Goal: Register for event/course

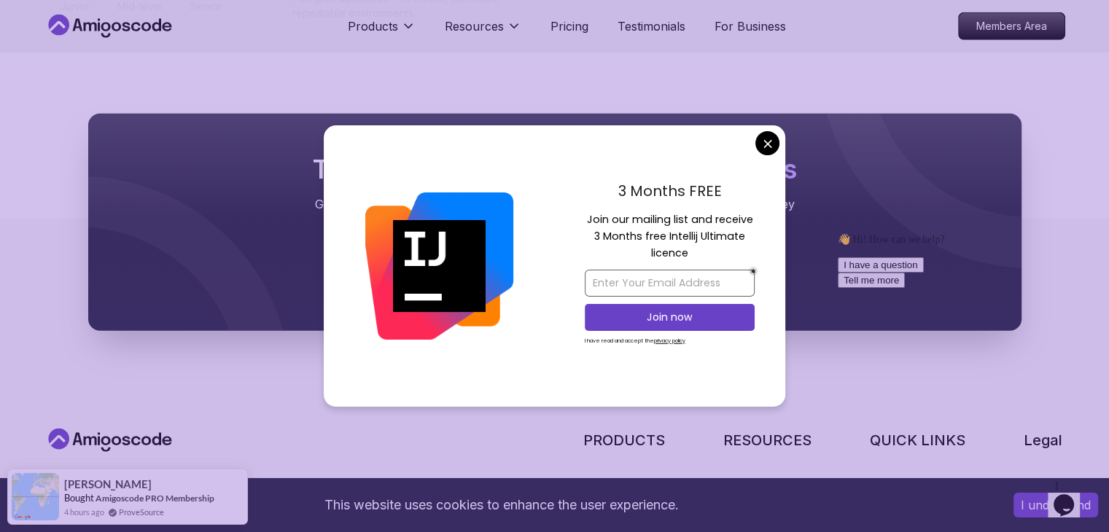
scroll to position [4176, 0]
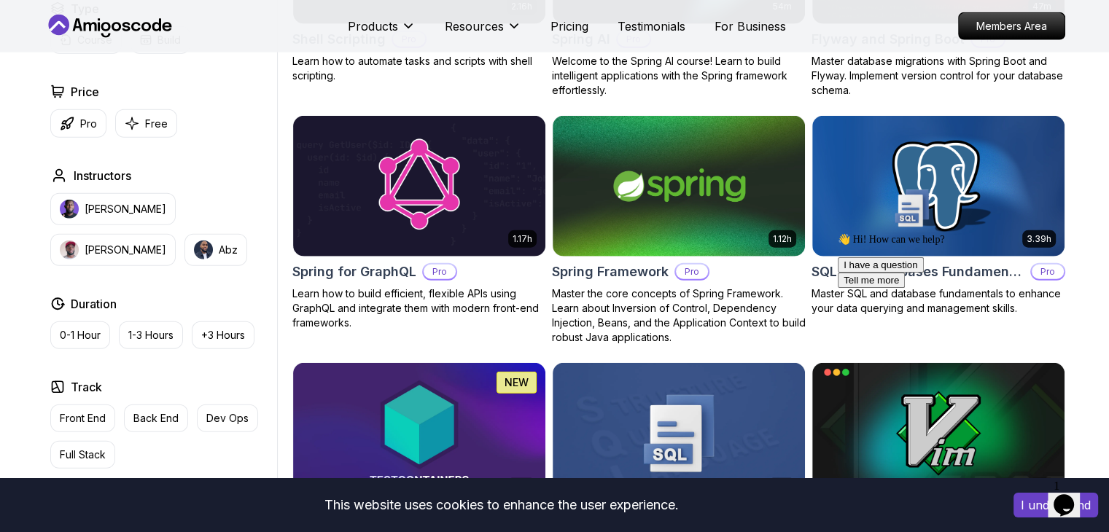
scroll to position [3592, 0]
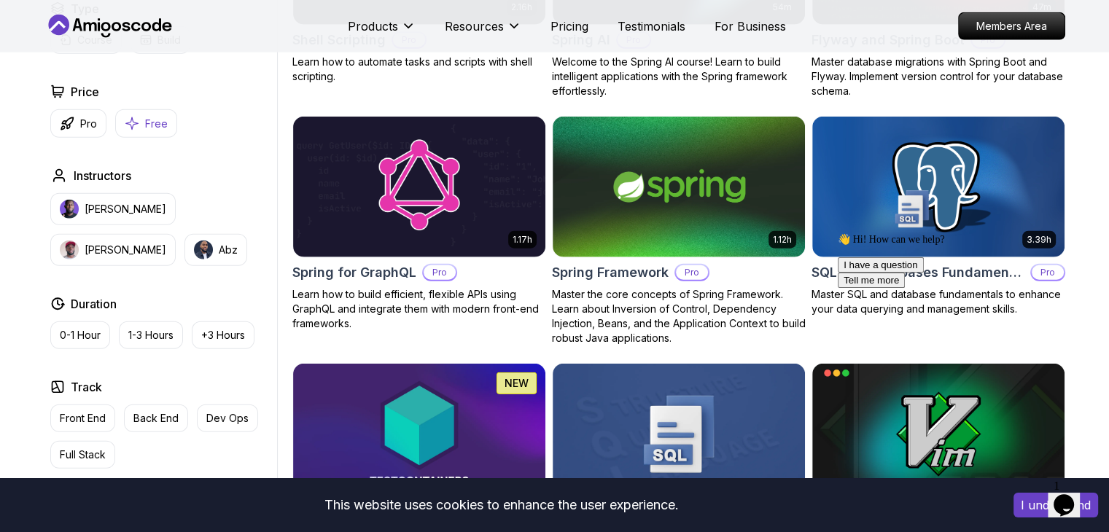
click at [142, 125] on button "Free" at bounding box center [146, 123] width 62 height 28
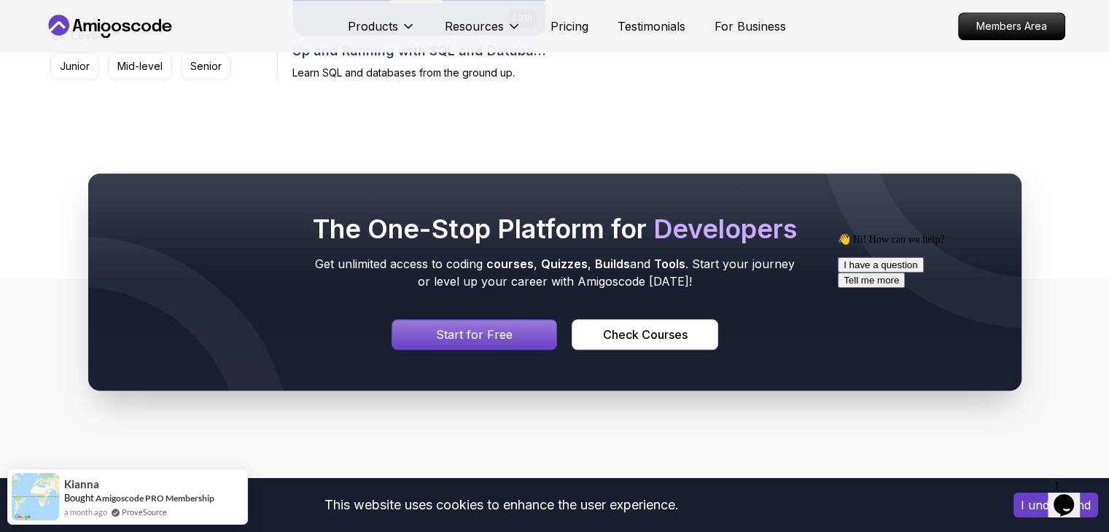
scroll to position [1226, 0]
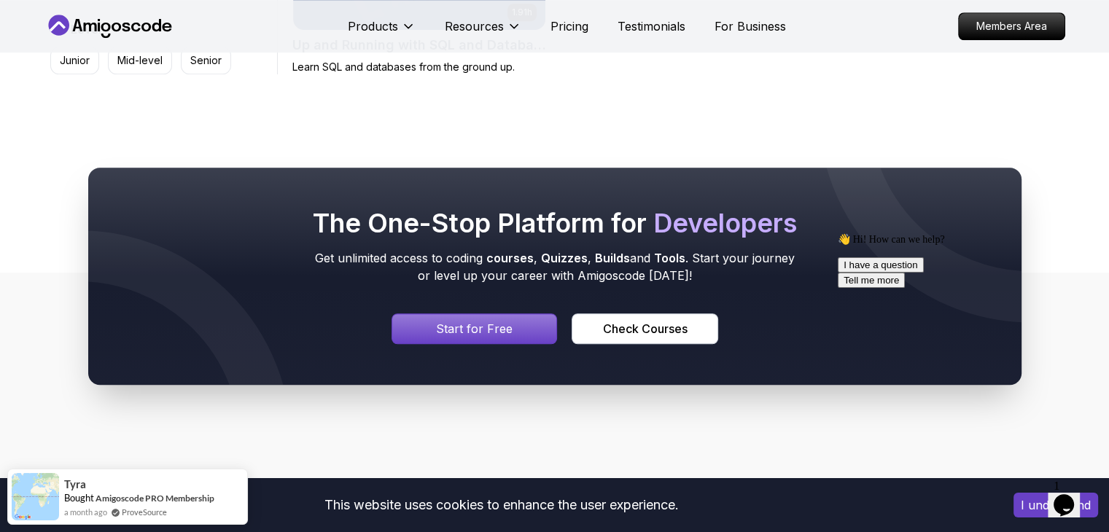
click at [448, 322] on p "Start for Free" at bounding box center [474, 328] width 77 height 17
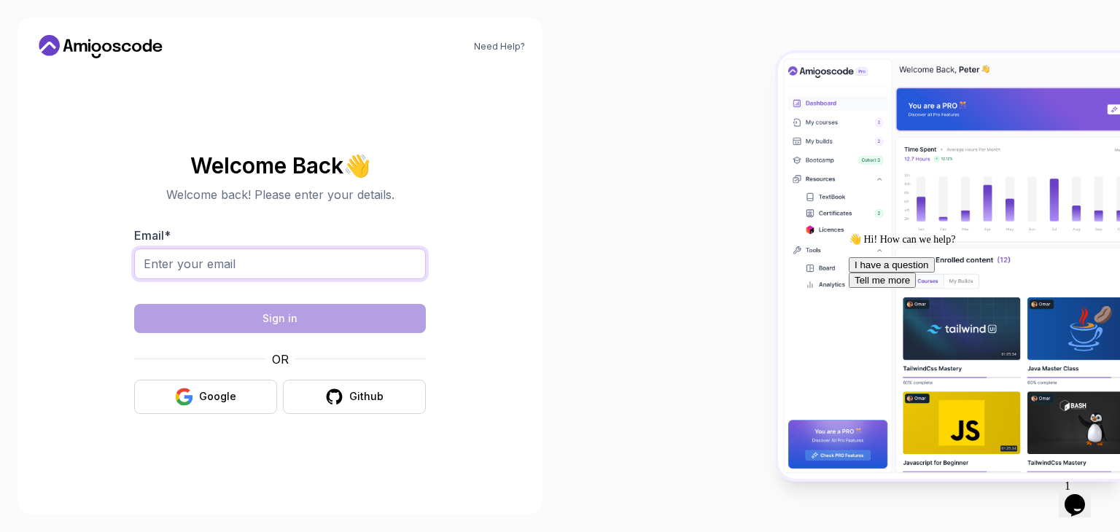
click at [282, 251] on input "Email *" at bounding box center [280, 264] width 292 height 31
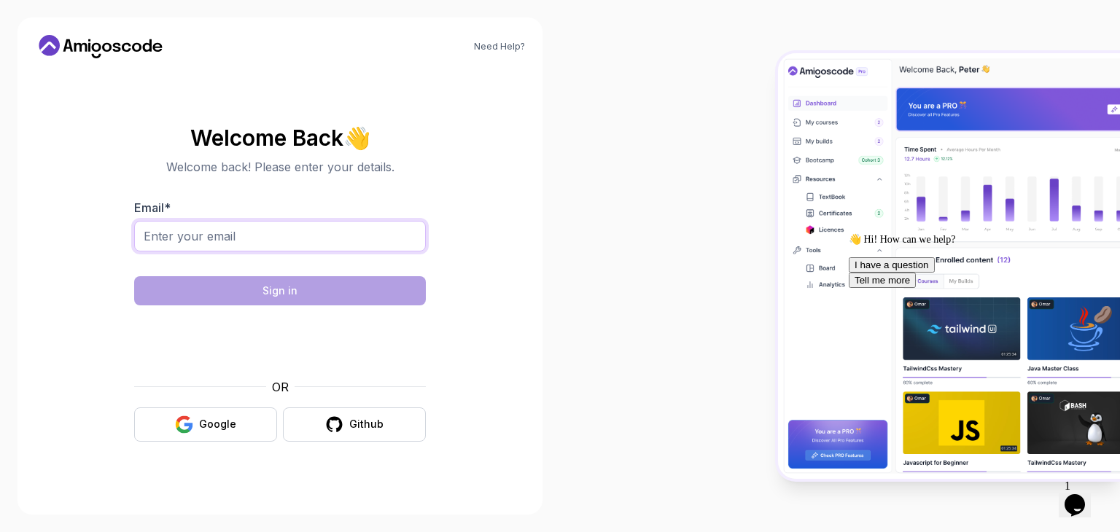
type input "[EMAIL_ADDRESS][DOMAIN_NAME]"
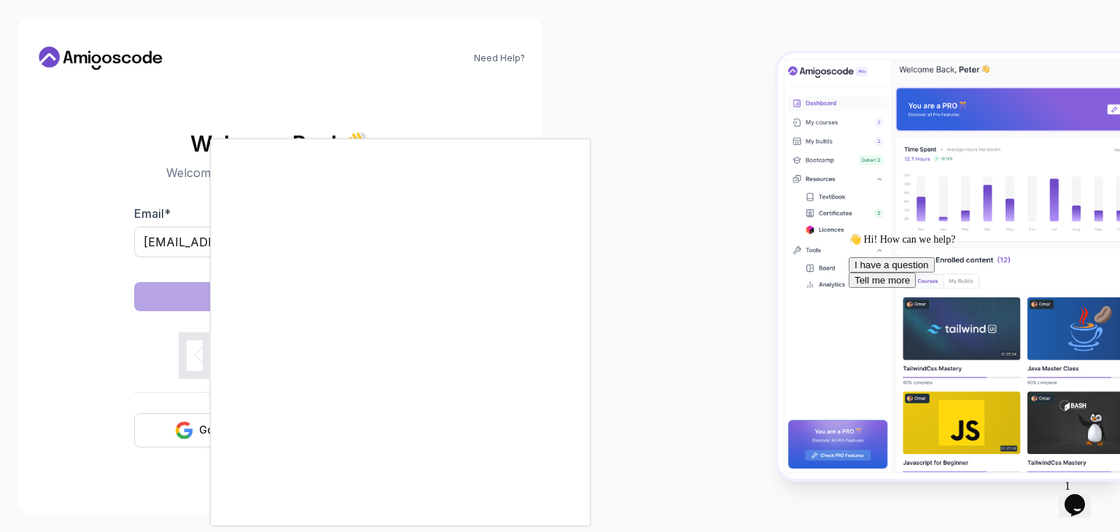
click at [676, 349] on div at bounding box center [560, 266] width 1120 height 532
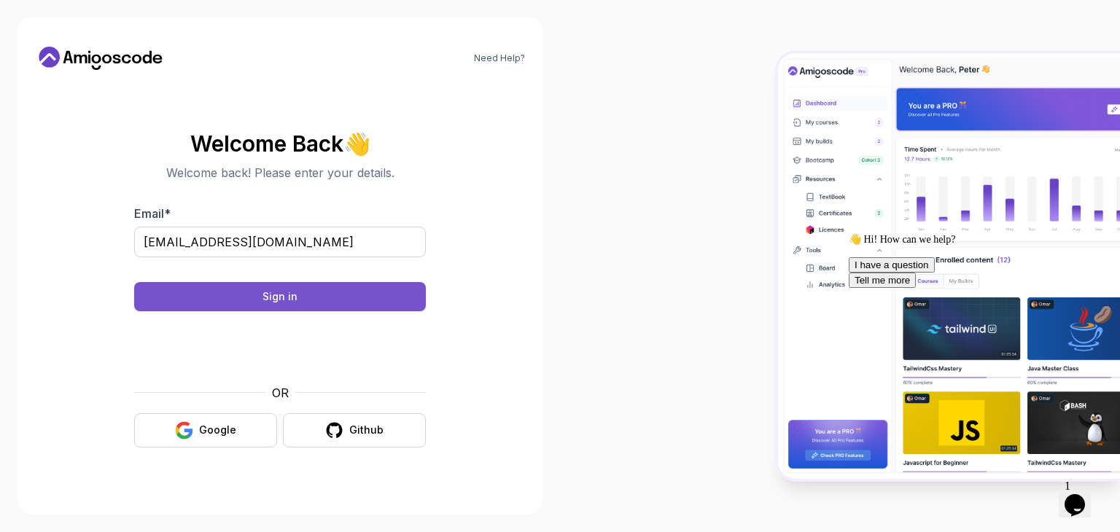
click at [353, 288] on button "Sign in" at bounding box center [280, 296] width 292 height 29
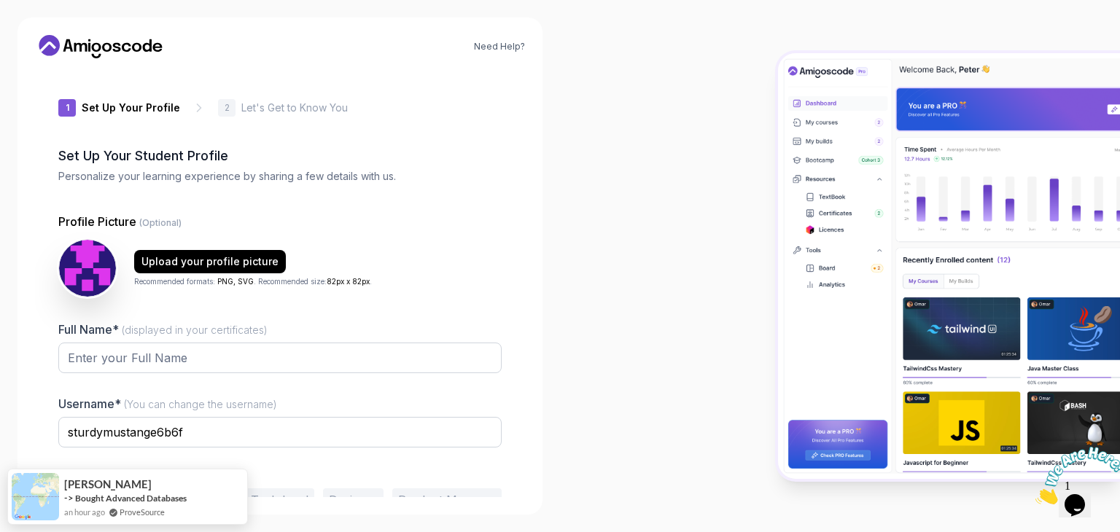
scroll to position [76, 0]
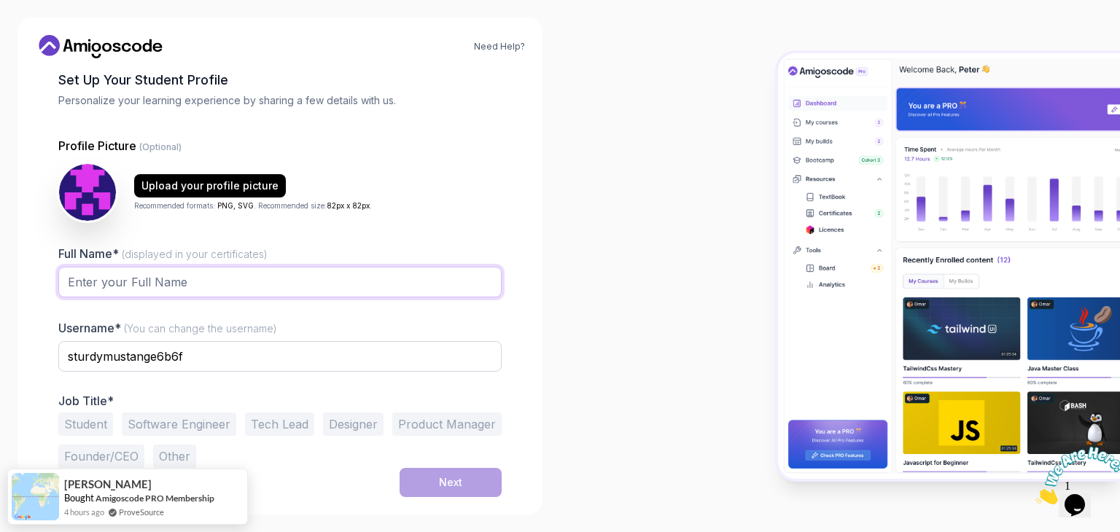
click at [225, 276] on input "Full Name* (displayed in your certificates)" at bounding box center [279, 282] width 443 height 31
type input "pruthviraj chavan"
click at [166, 359] on input "sturdymustange6b6f" at bounding box center [279, 356] width 443 height 31
click at [202, 354] on input "sturdymustange6b6f" at bounding box center [279, 356] width 443 height 31
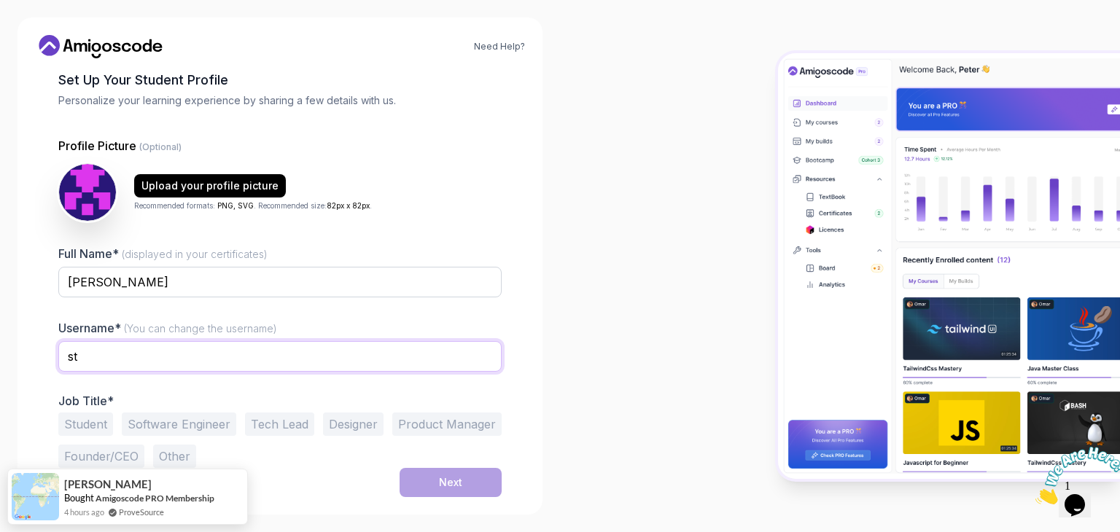
type input "s"
click at [74, 356] on input "pruthvi" at bounding box center [279, 356] width 443 height 31
click at [112, 356] on input "Pruthvi" at bounding box center [279, 356] width 443 height 31
type input "Pruthviraj"
click at [71, 277] on input "pruthviraj chavan" at bounding box center [279, 282] width 443 height 31
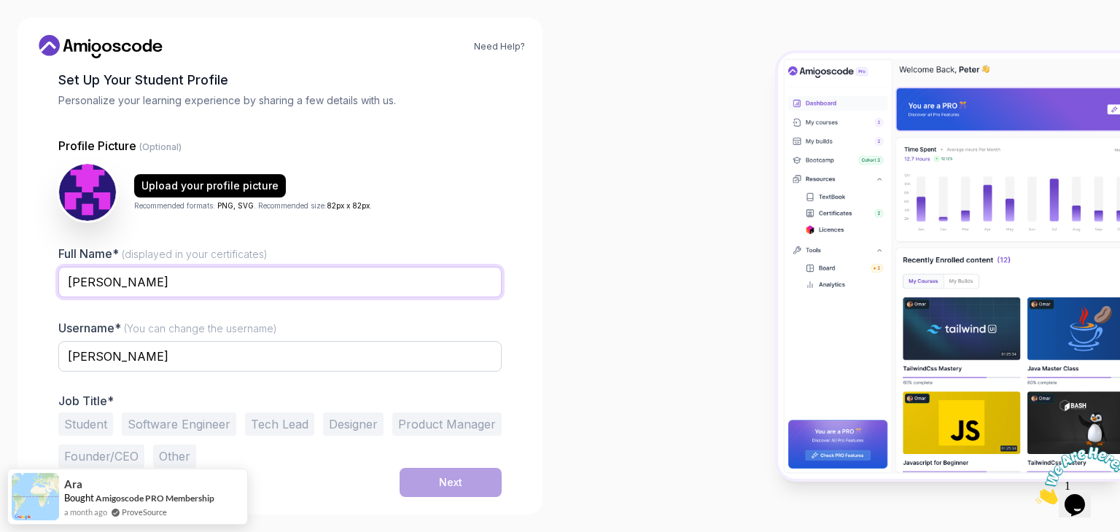
click at [128, 278] on input "Pruthviraj chavan" at bounding box center [279, 282] width 443 height 31
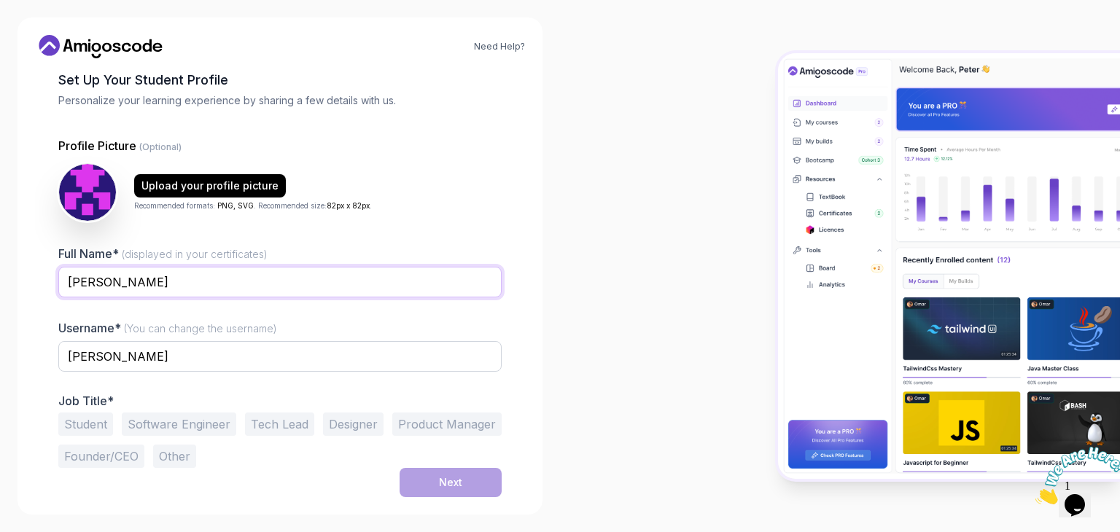
type input "Pruthviraj Chavan"
click at [87, 434] on button "Student" at bounding box center [85, 424] width 55 height 23
click at [87, 432] on button "Student" at bounding box center [85, 424] width 55 height 23
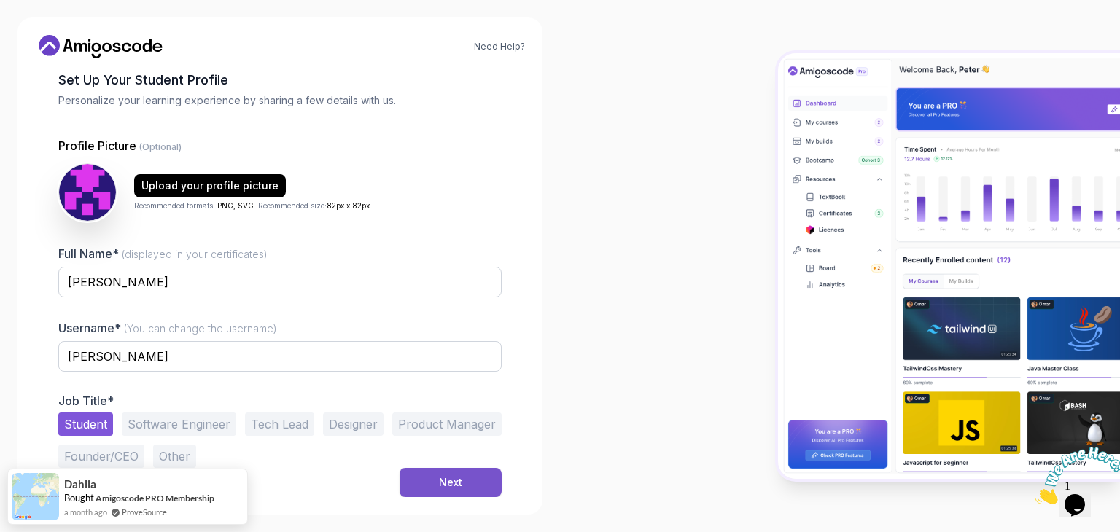
click at [423, 476] on button "Next" at bounding box center [451, 482] width 102 height 29
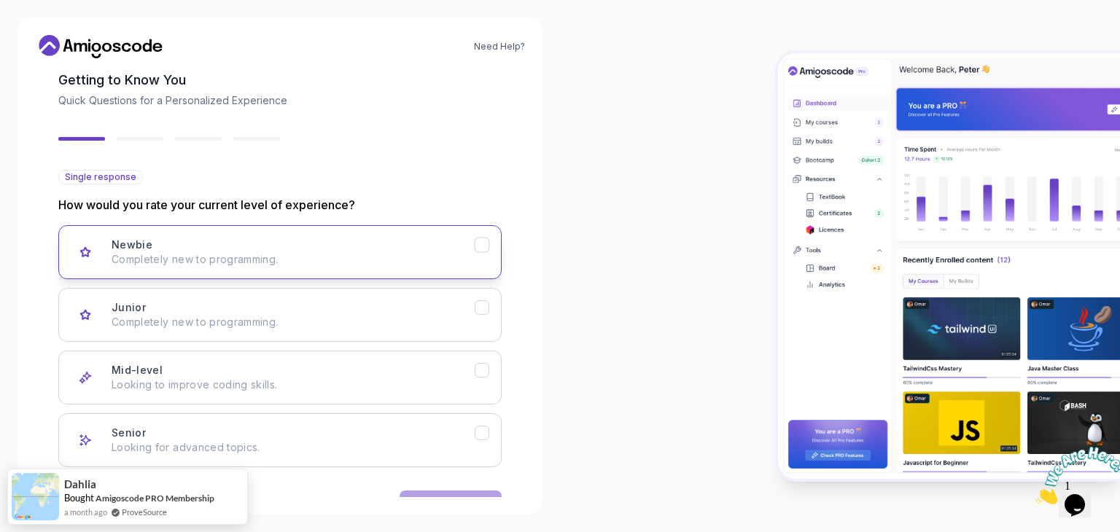
scroll to position [120, 0]
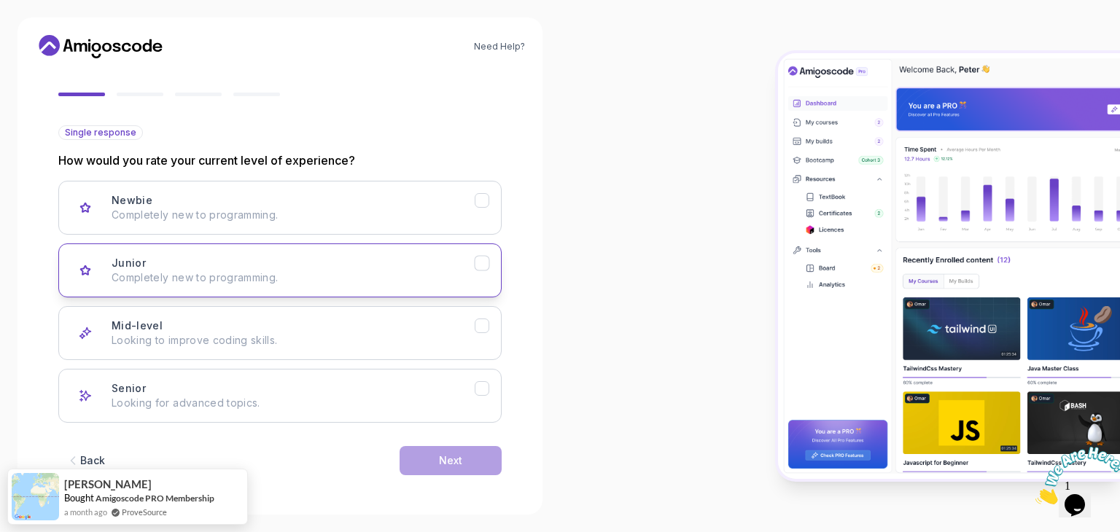
click at [300, 263] on div "Junior Completely new to programming." at bounding box center [293, 270] width 363 height 29
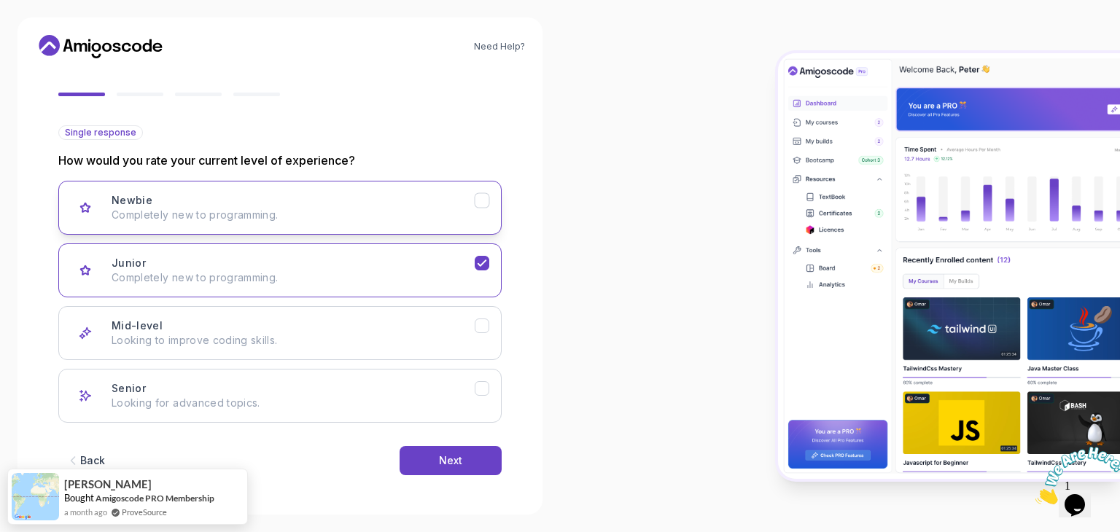
click at [319, 227] on button "Newbie Completely new to programming." at bounding box center [279, 208] width 443 height 54
click at [300, 279] on p "Completely new to programming." at bounding box center [293, 278] width 363 height 15
click at [434, 458] on button "Next" at bounding box center [451, 460] width 102 height 29
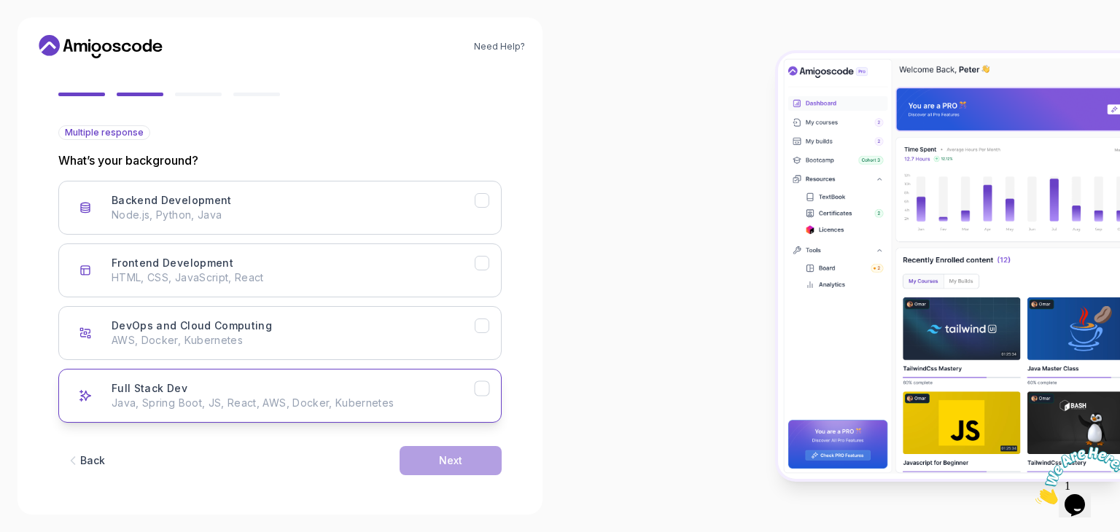
click at [236, 385] on div "Full Stack Dev Java, Spring Boot, JS, React, AWS, Docker, Kubernetes" at bounding box center [293, 395] width 363 height 29
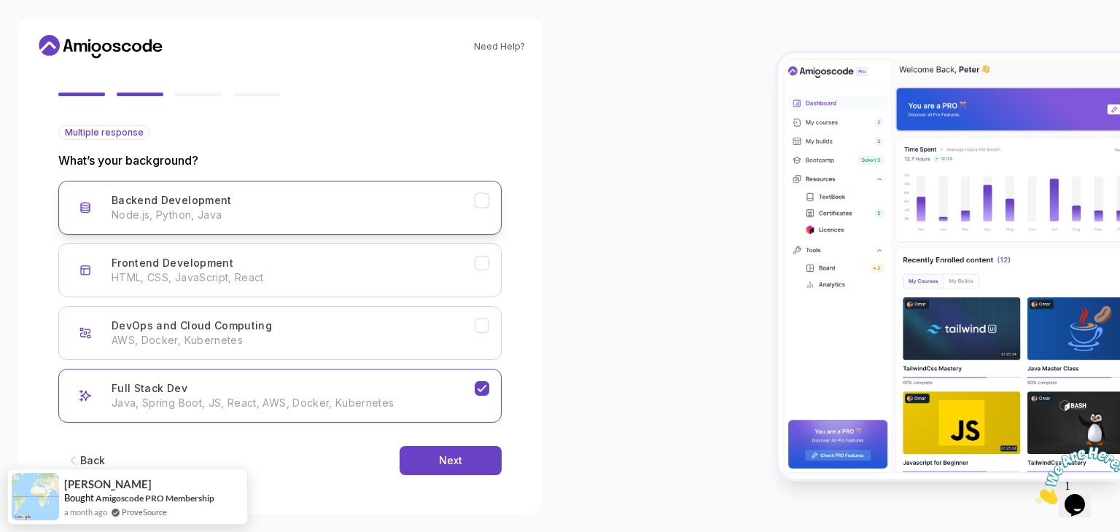
click at [316, 208] on p "Node.js, Python, Java" at bounding box center [293, 215] width 363 height 15
click at [437, 464] on button "Next" at bounding box center [451, 460] width 102 height 29
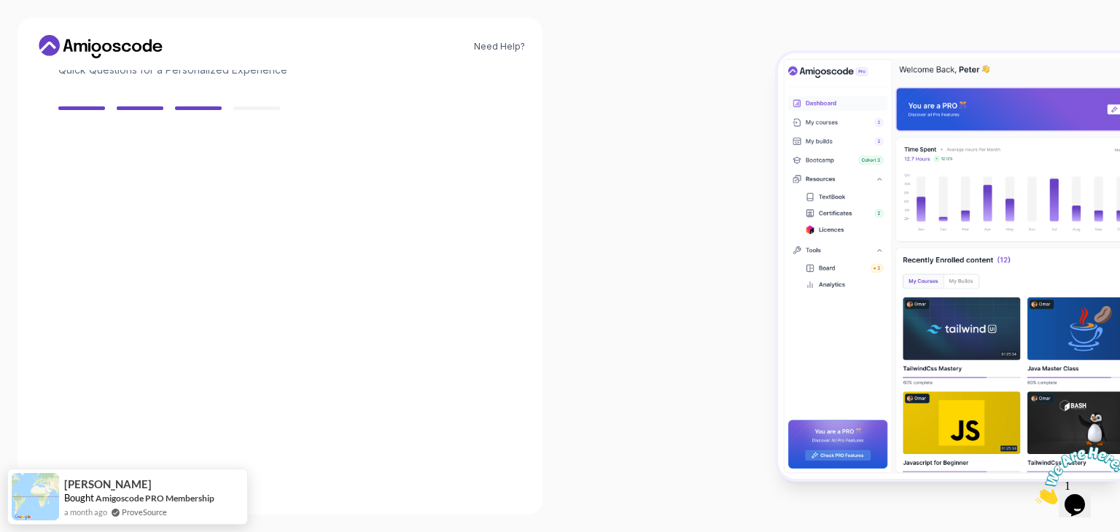
scroll to position [104, 0]
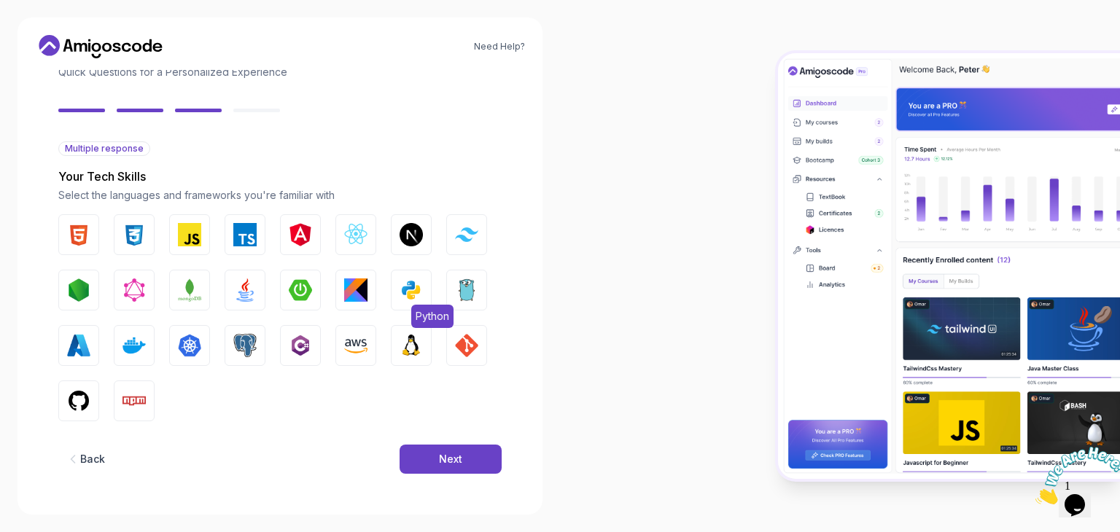
click at [405, 298] on img "button" at bounding box center [411, 290] width 23 height 23
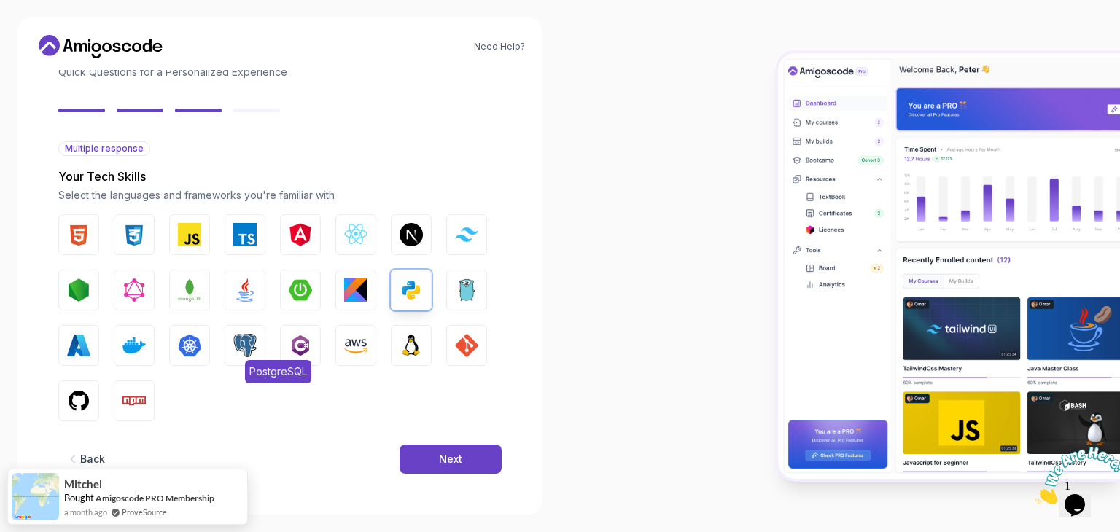
click at [246, 342] on img "button" at bounding box center [244, 345] width 23 height 23
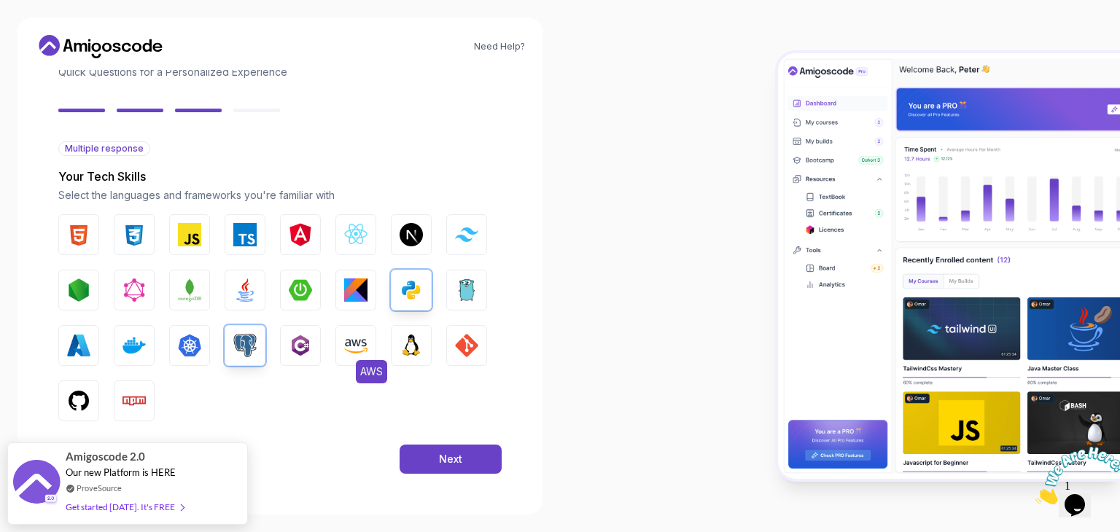
click at [370, 348] on button "AWS" at bounding box center [355, 345] width 41 height 41
click at [437, 464] on button "Next" at bounding box center [451, 459] width 102 height 29
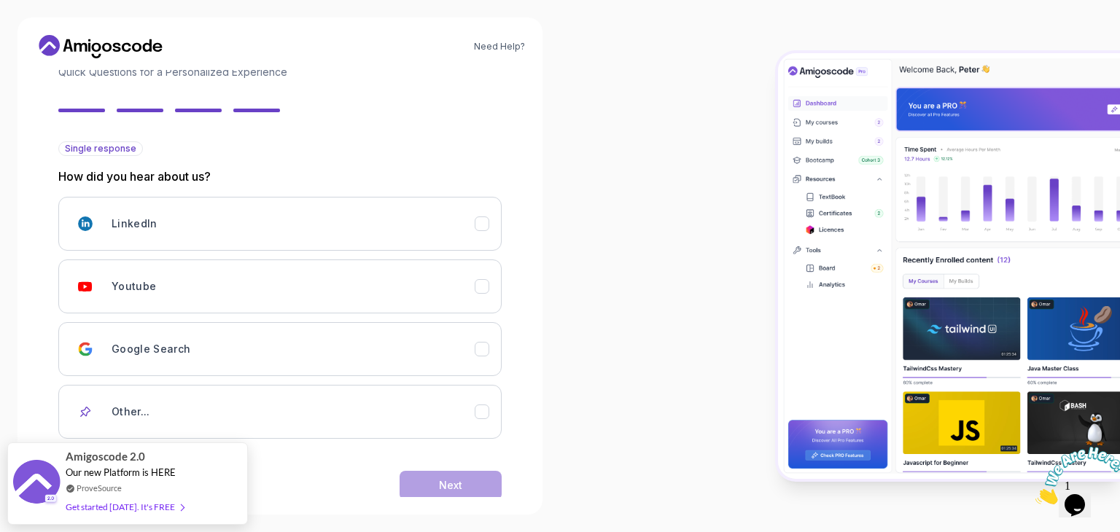
scroll to position [129, 0]
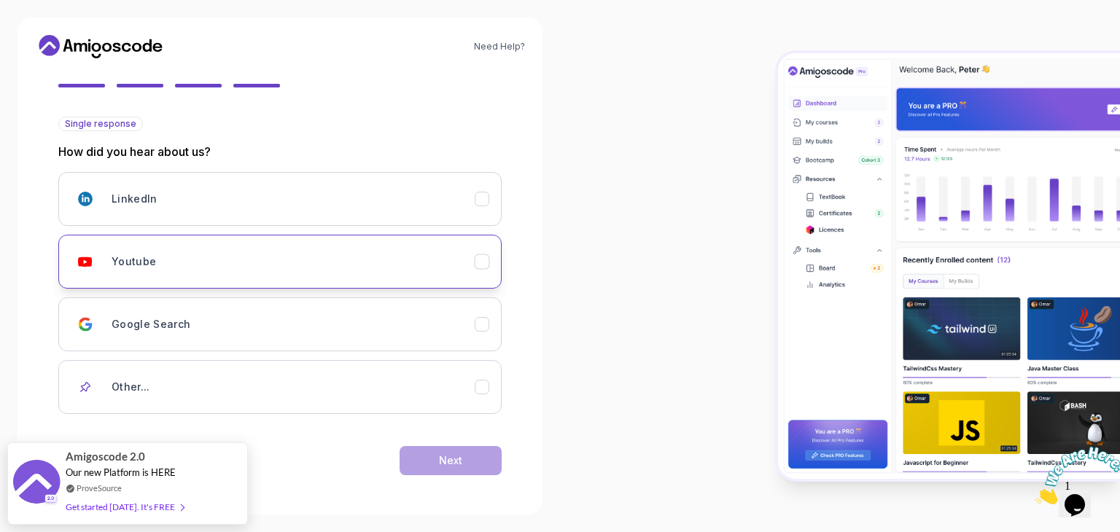
click at [219, 274] on div "Youtube" at bounding box center [293, 261] width 363 height 29
click at [416, 451] on button "Next" at bounding box center [451, 460] width 102 height 29
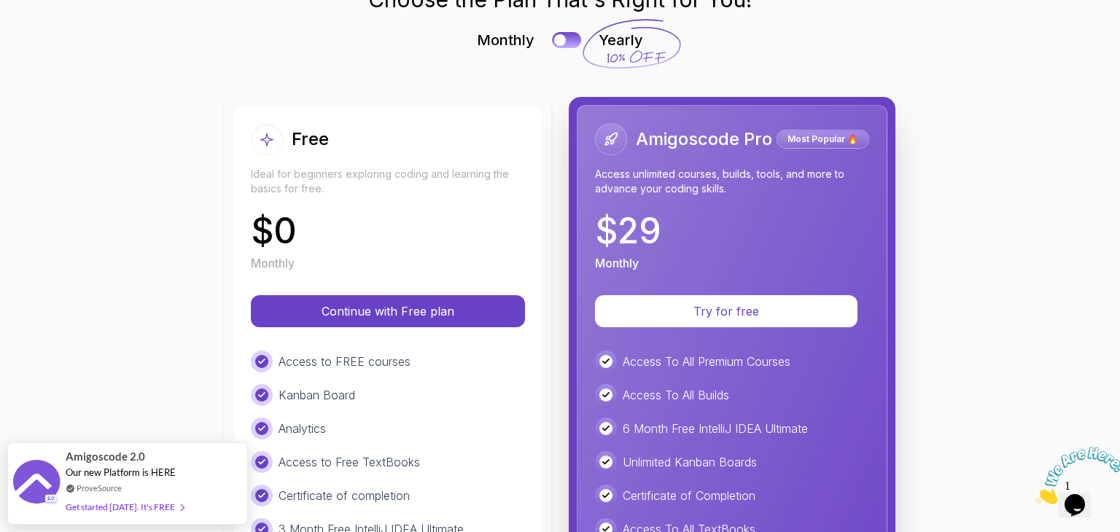
scroll to position [85, 0]
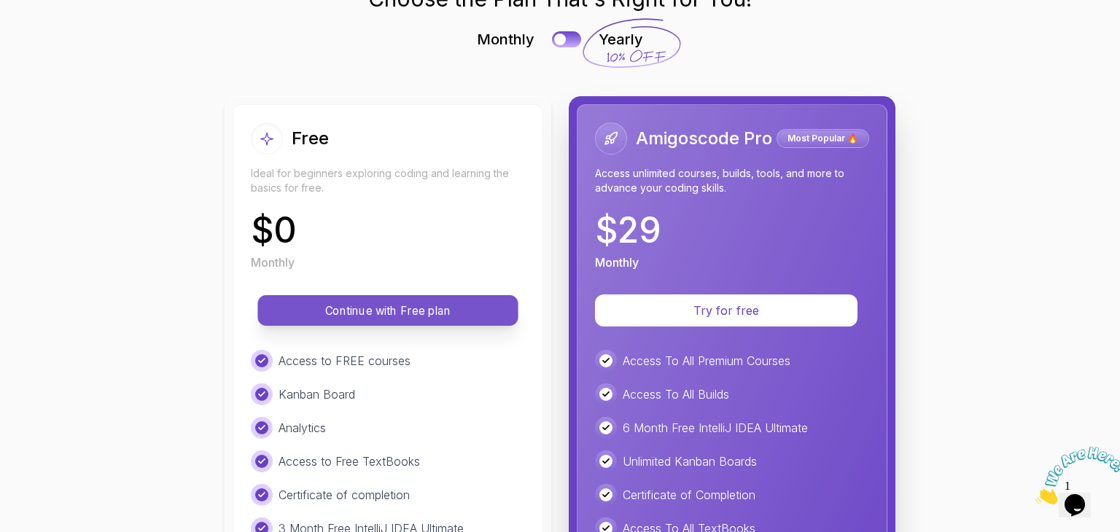
click at [418, 311] on p "Continue with Free plan" at bounding box center [387, 311] width 227 height 17
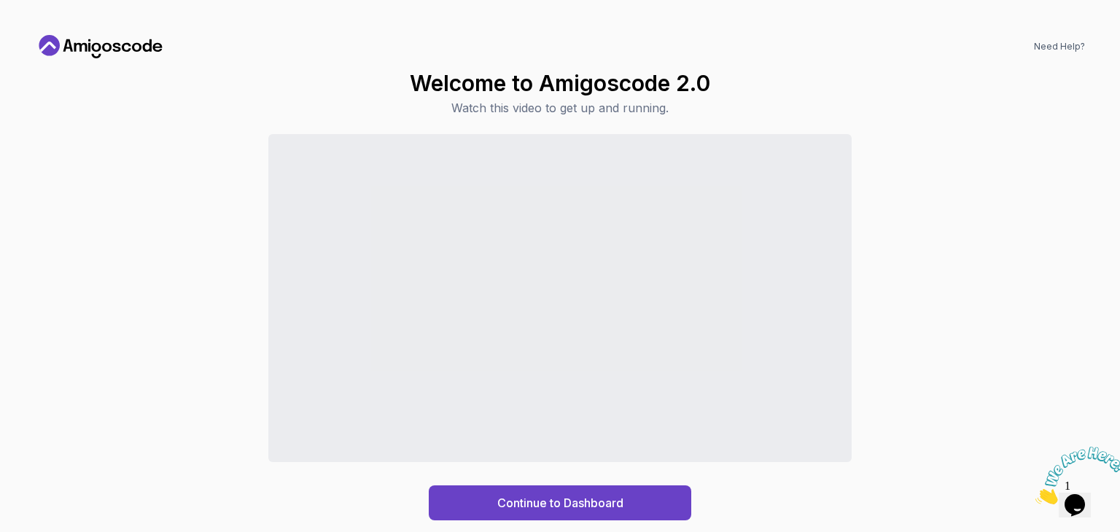
click at [1035, 494] on icon "Close" at bounding box center [1035, 500] width 0 height 12
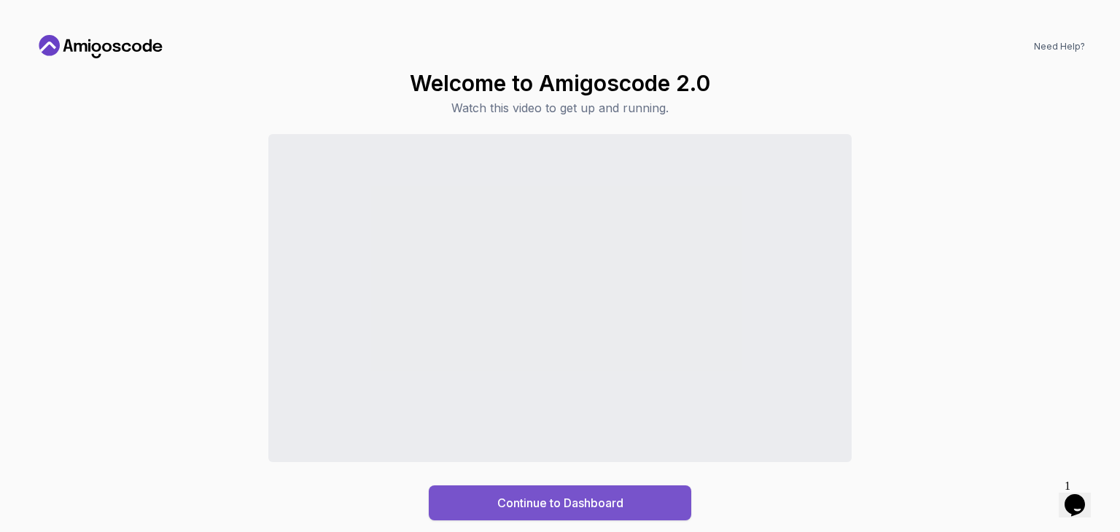
click at [631, 495] on button "Continue to Dashboard" at bounding box center [560, 503] width 262 height 35
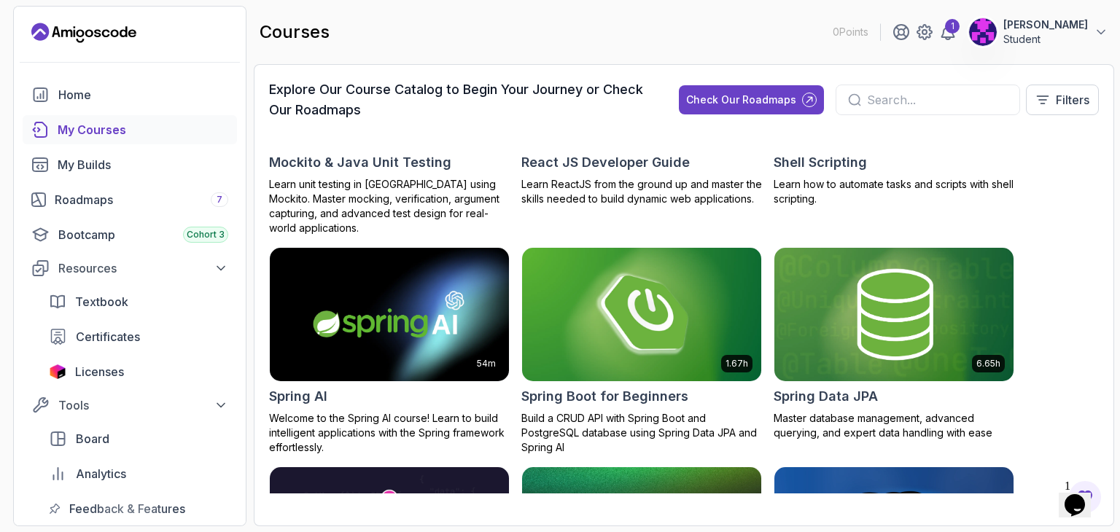
scroll to position [2540, 0]
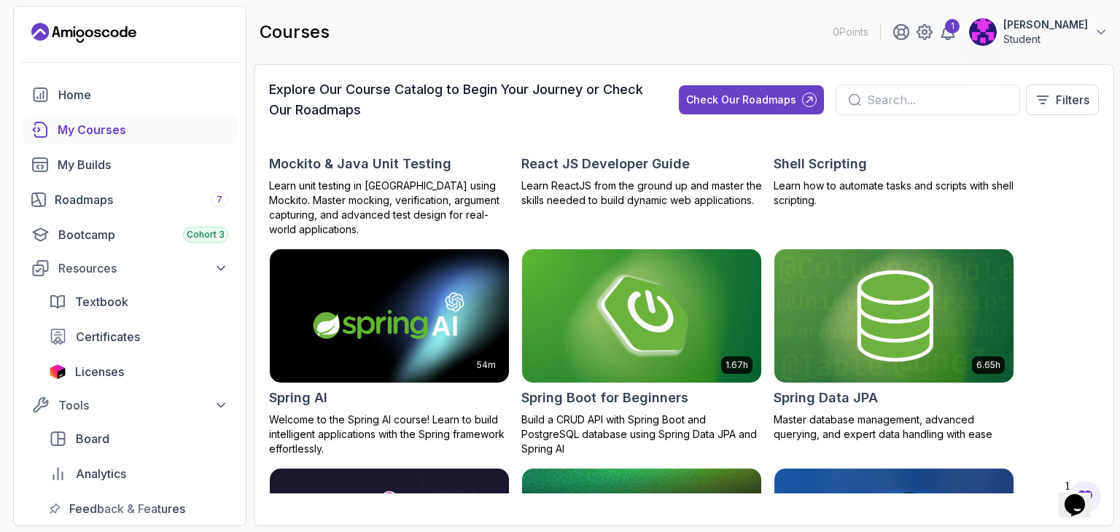
click at [628, 327] on img at bounding box center [641, 316] width 251 height 141
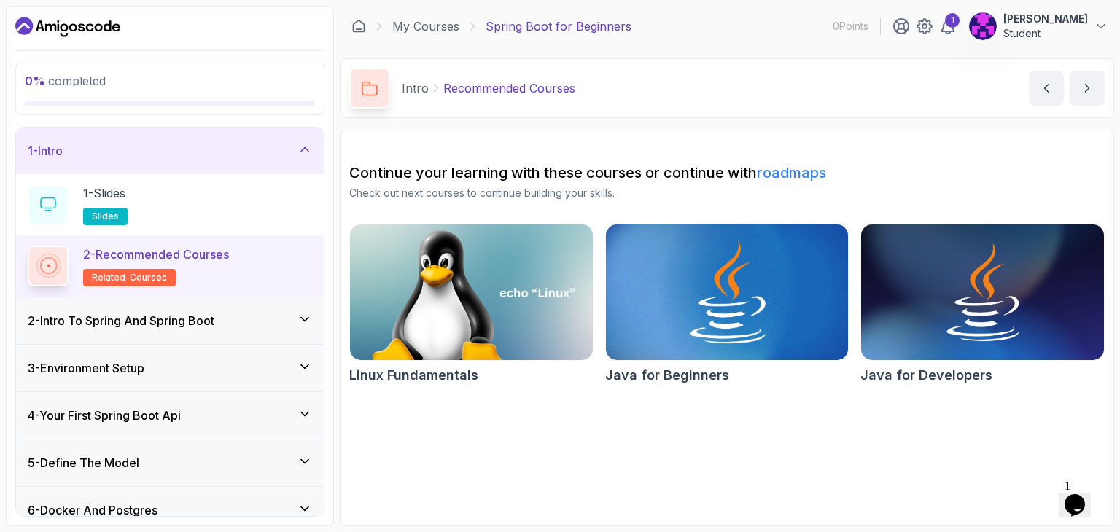
click at [656, 328] on img at bounding box center [726, 292] width 254 height 143
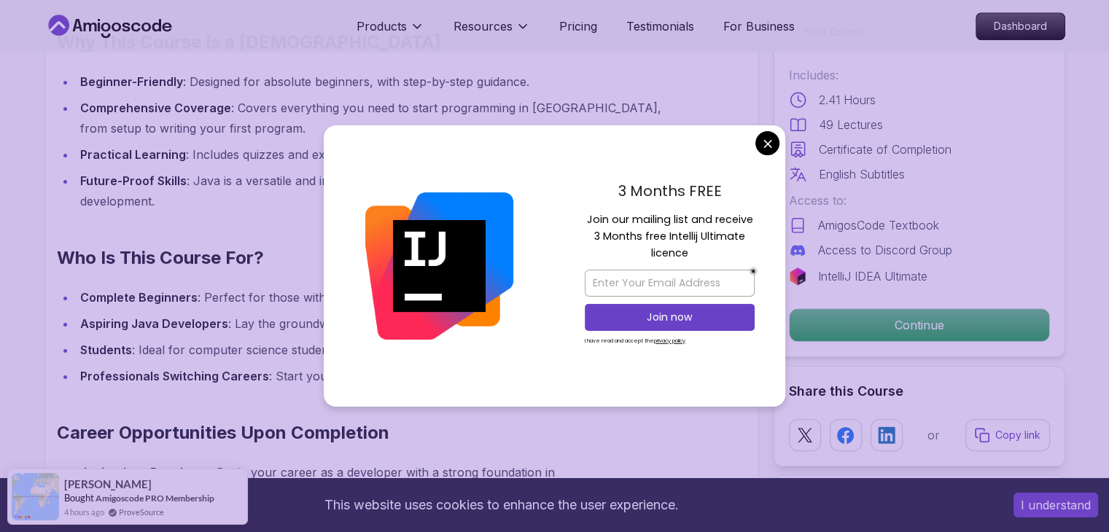
scroll to position [1337, 0]
click at [674, 280] on input "email" at bounding box center [670, 283] width 170 height 27
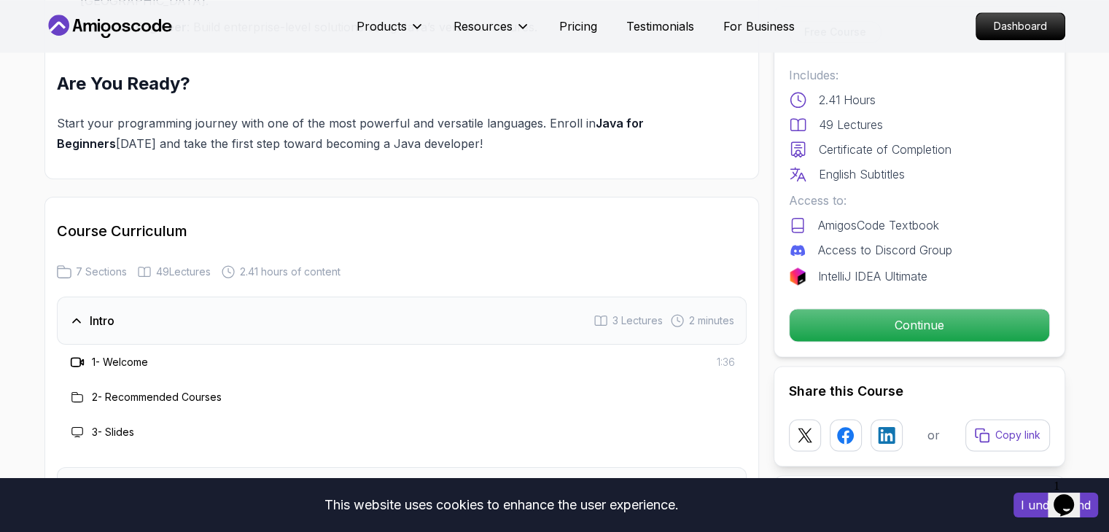
scroll to position [1902, 0]
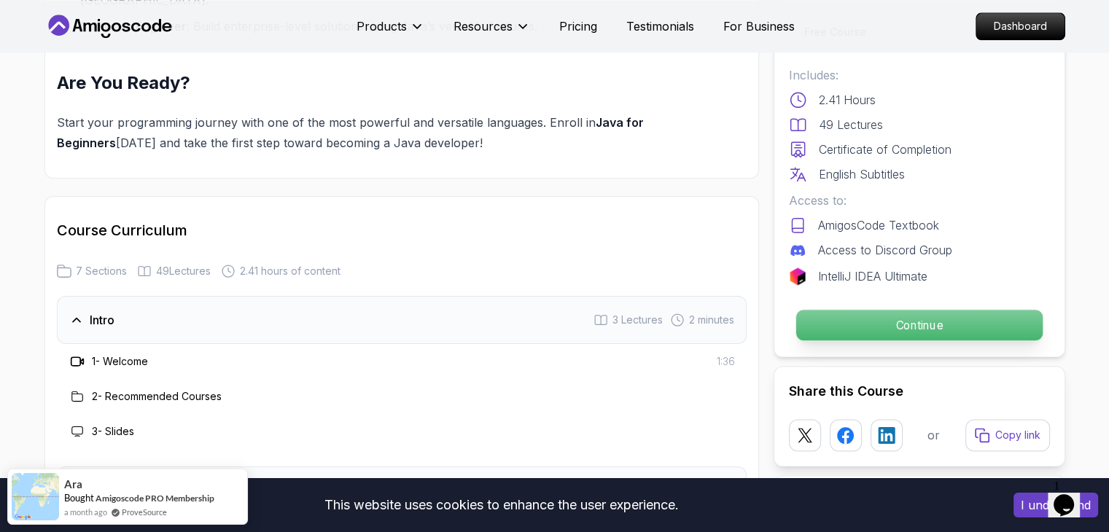
click at [806, 331] on p "Continue" at bounding box center [918, 325] width 246 height 31
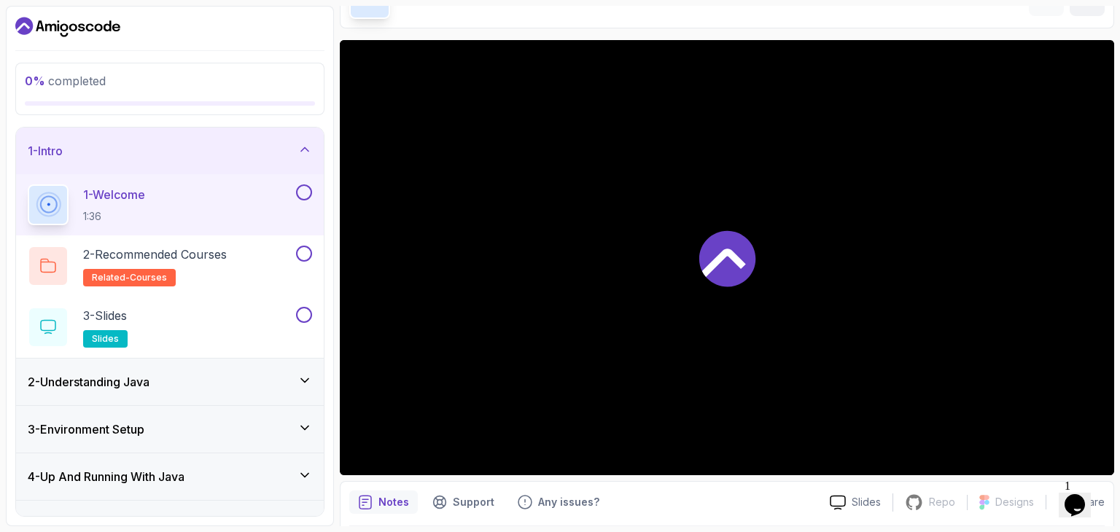
scroll to position [140, 0]
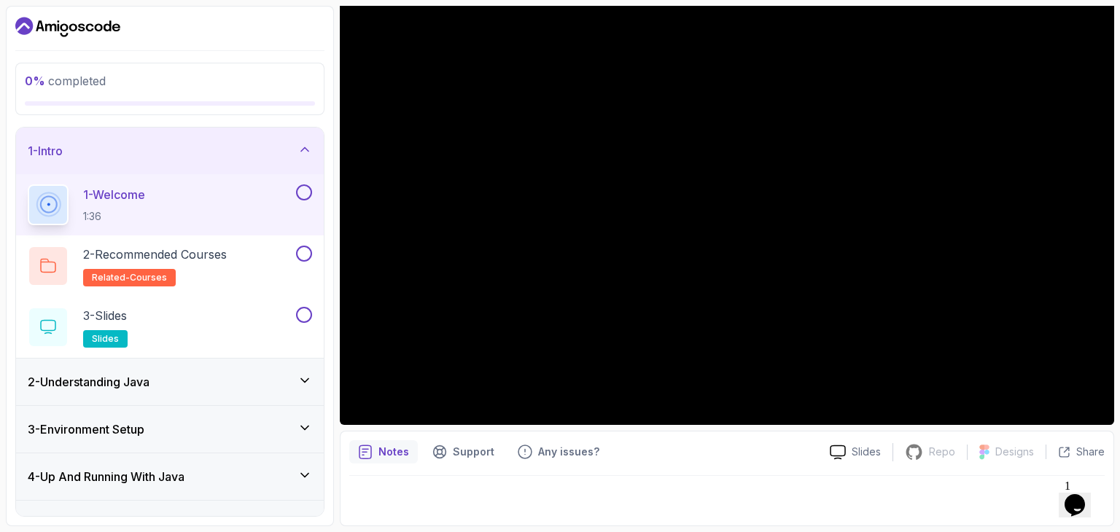
click at [293, 377] on div "2 - Understanding Java" at bounding box center [170, 381] width 284 height 17
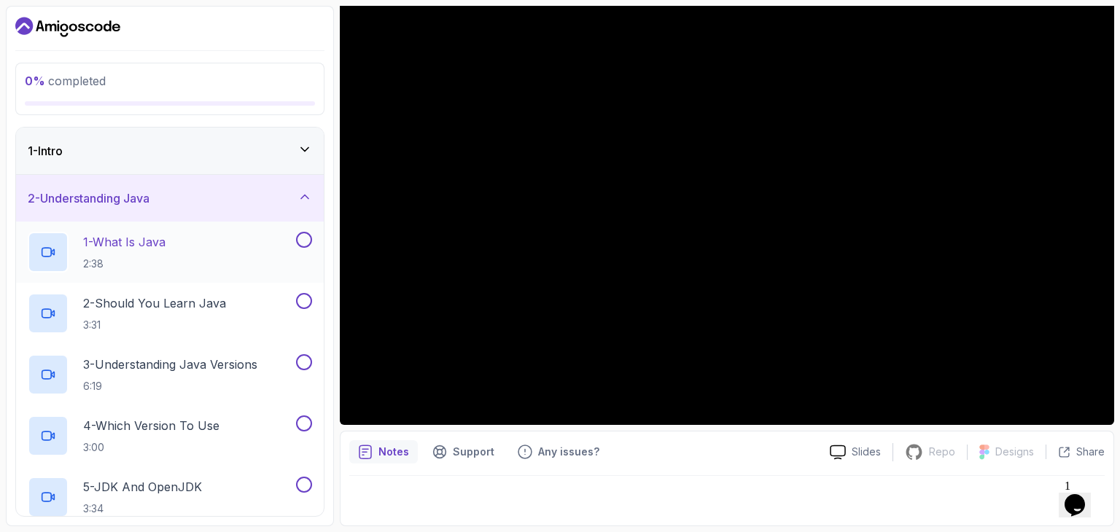
click at [221, 254] on div "1 - What Is Java 2:38" at bounding box center [160, 252] width 265 height 41
click at [317, 234] on div "1 - What Is Java 2:38" at bounding box center [170, 252] width 308 height 61
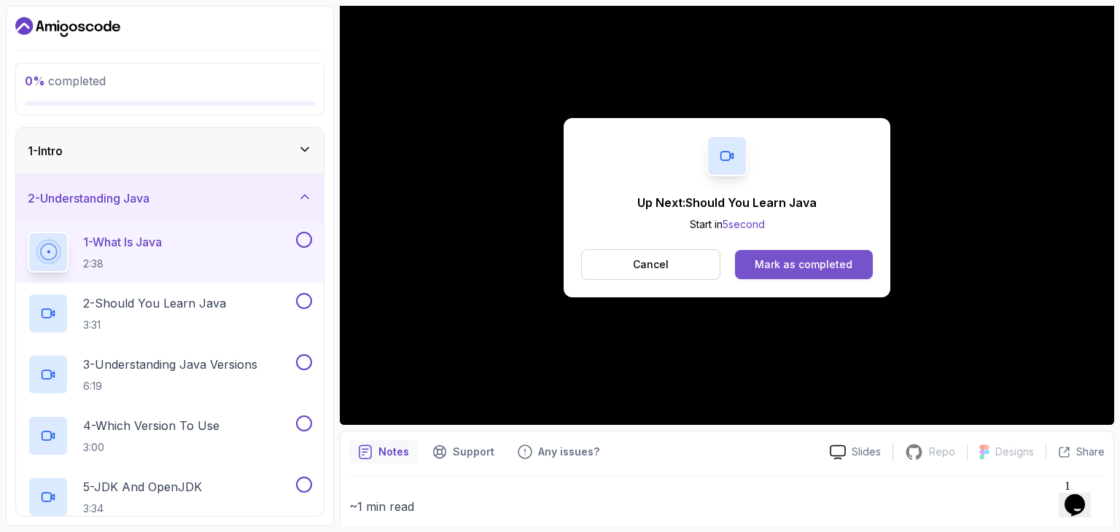
click at [814, 257] on div "Mark as completed" at bounding box center [804, 264] width 98 height 15
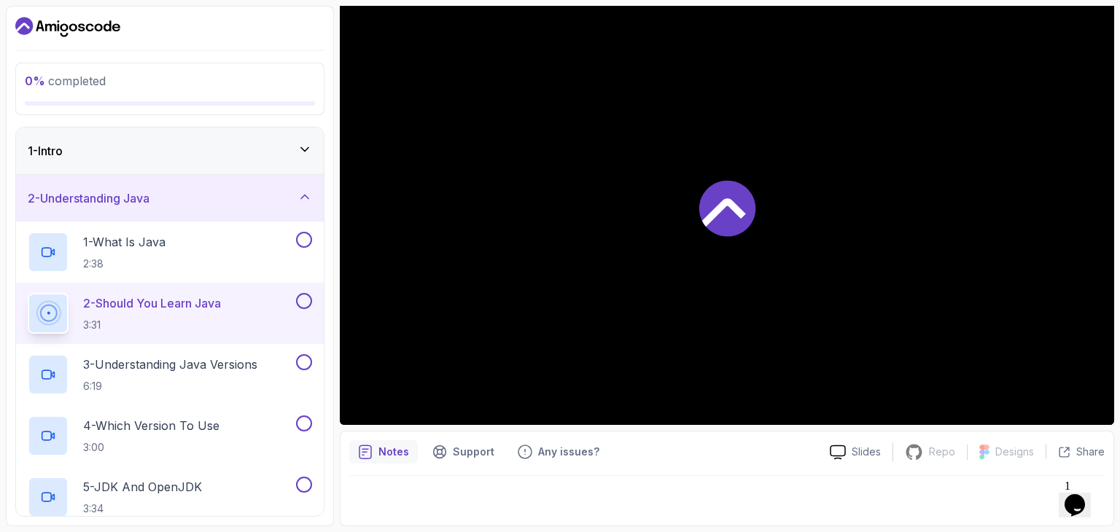
click at [735, 217] on icon at bounding box center [727, 208] width 56 height 56
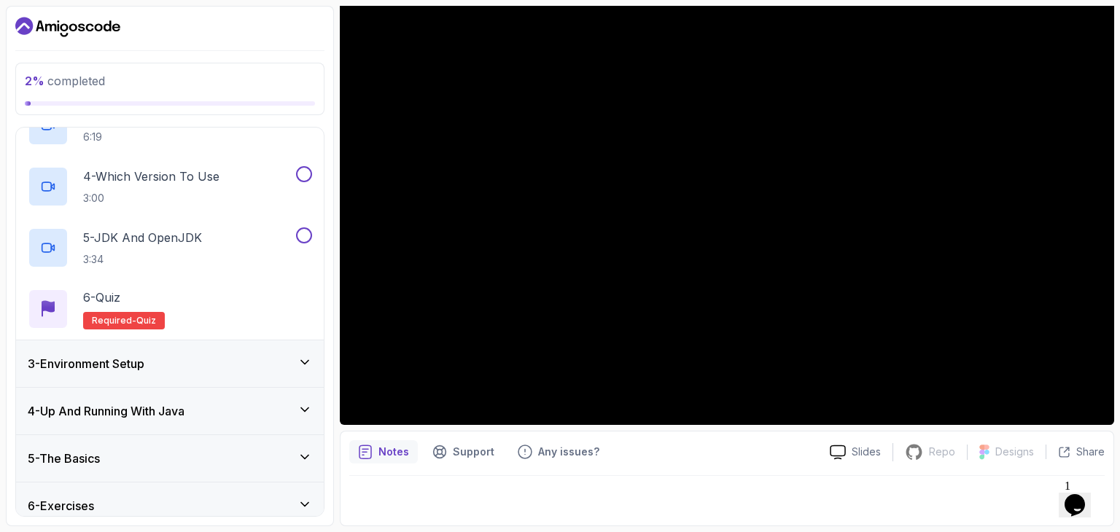
scroll to position [249, 0]
click at [306, 363] on icon at bounding box center [304, 363] width 15 height 15
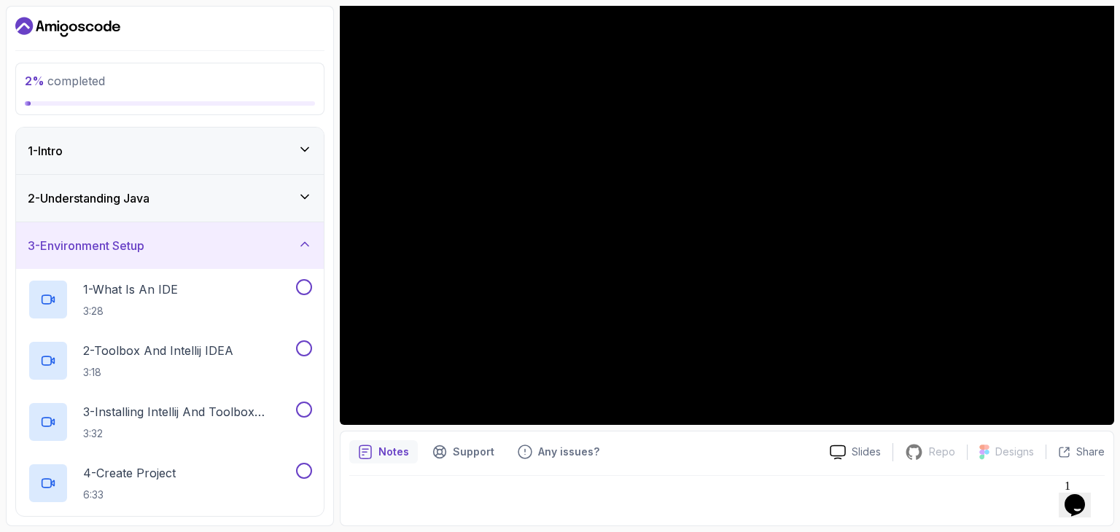
scroll to position [369, 0]
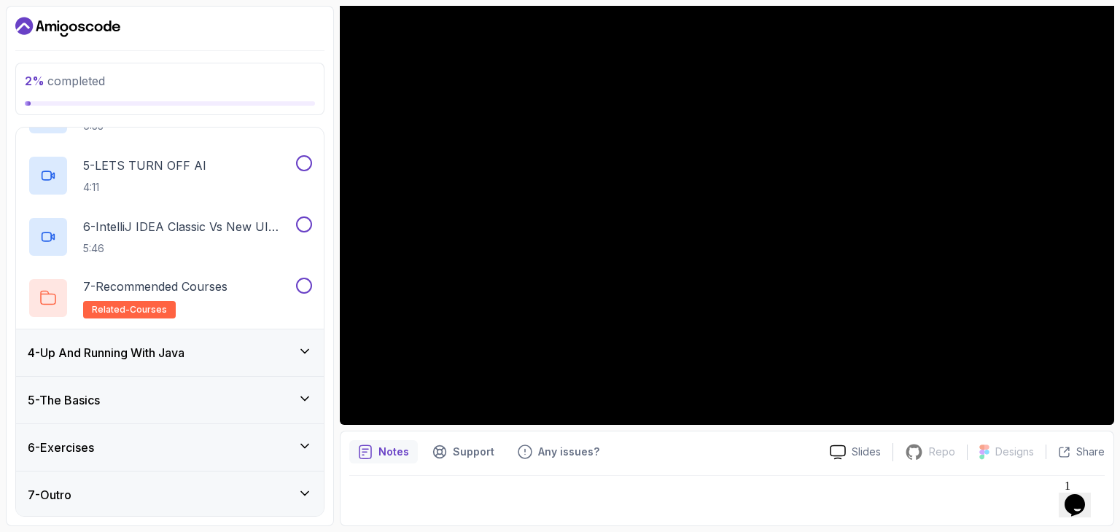
click at [169, 351] on h3 "4 - Up And Running With Java" at bounding box center [106, 352] width 157 height 17
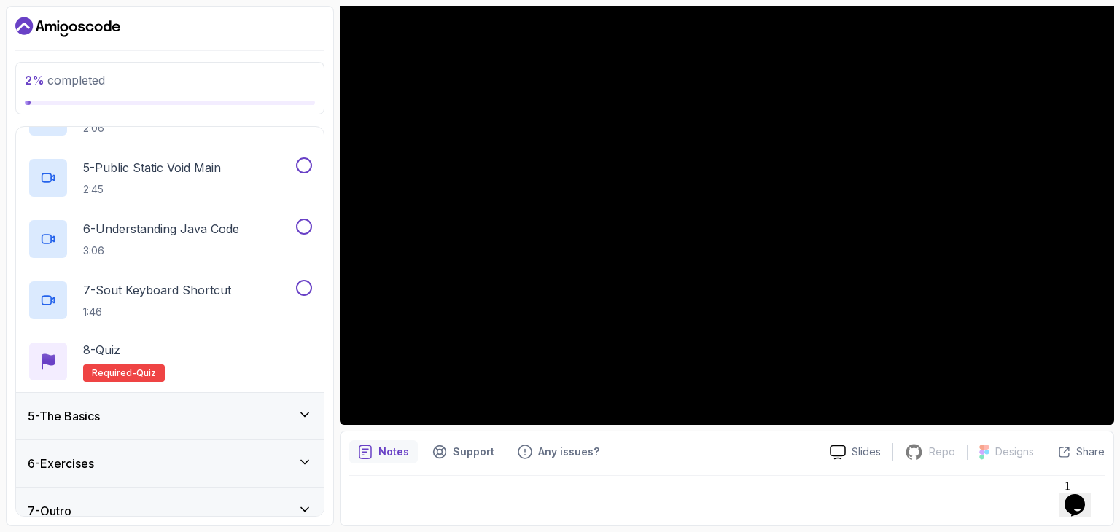
scroll to position [414, 0]
click at [211, 414] on div "5 - The Basics" at bounding box center [170, 415] width 284 height 17
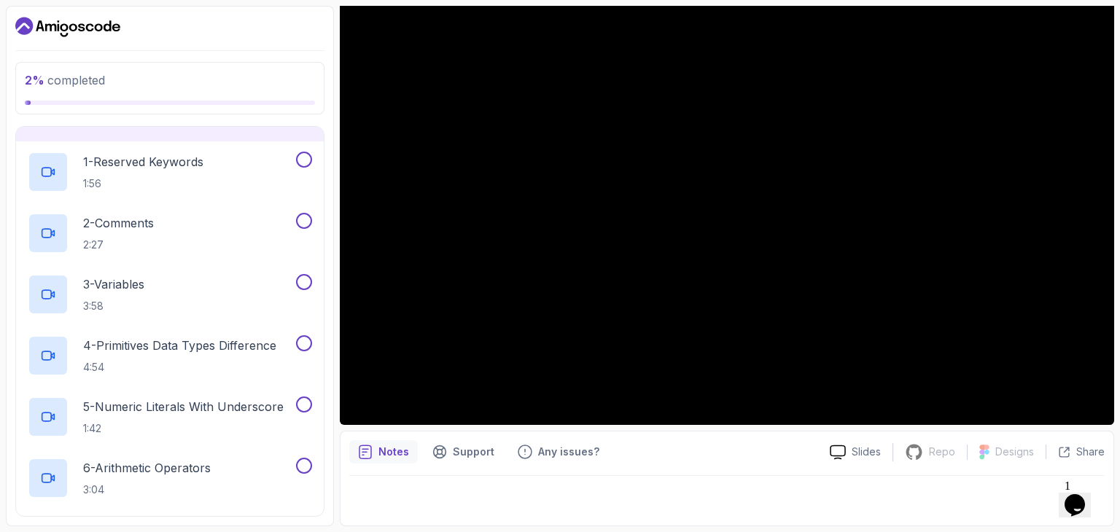
scroll to position [0, 0]
